Goal: Navigation & Orientation: Go to known website

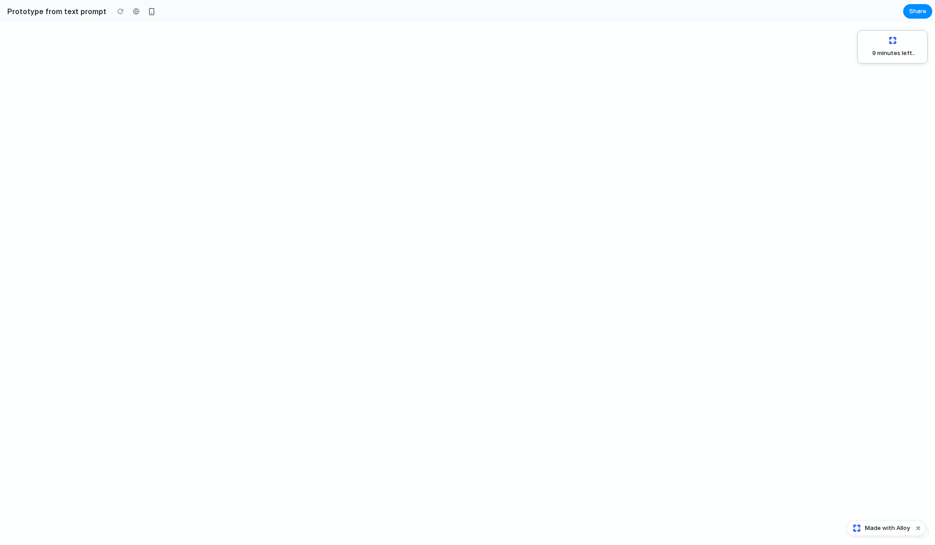
click at [477, 135] on div "9 minutes left .." at bounding box center [467, 284] width 935 height 522
